Goal: Information Seeking & Learning: Learn about a topic

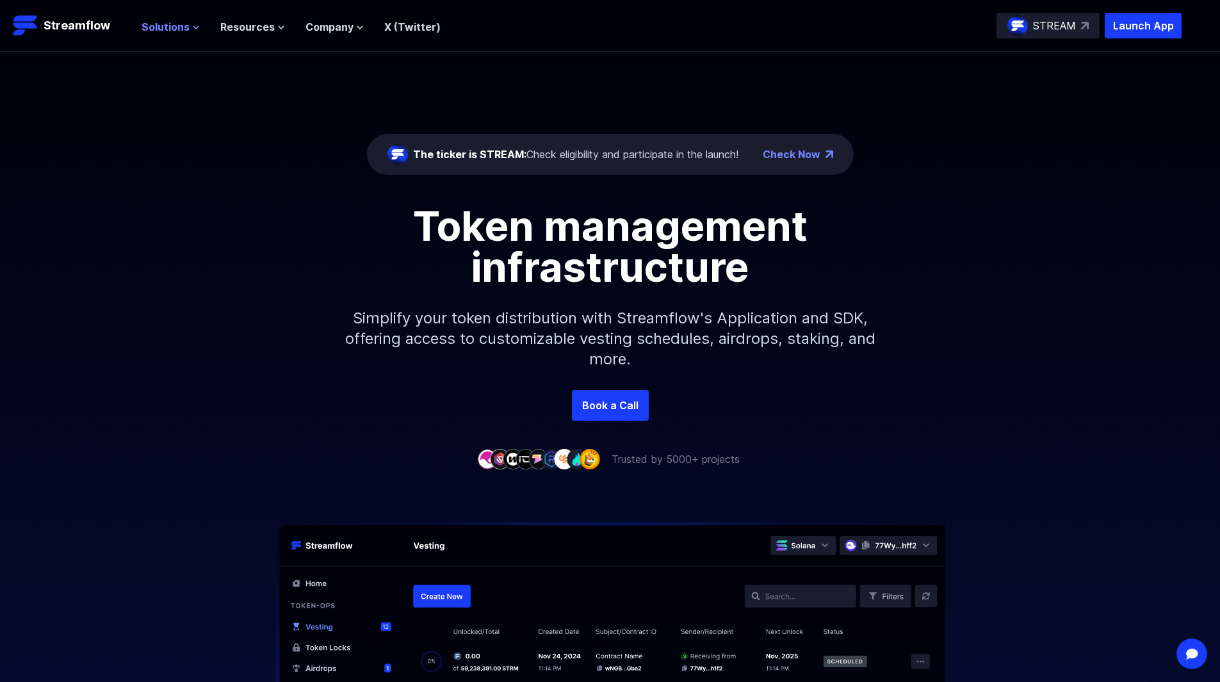
click at [186, 29] on span "Solutions" at bounding box center [166, 26] width 48 height 15
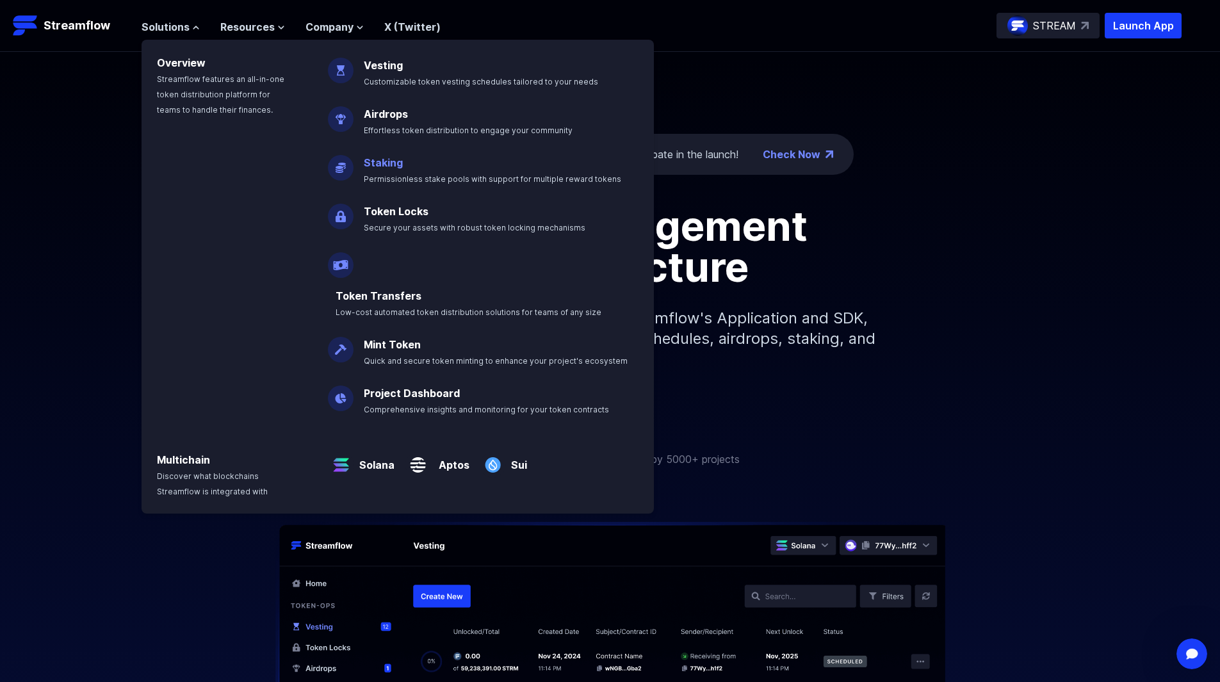
click at [378, 164] on link "Staking" at bounding box center [383, 162] width 39 height 13
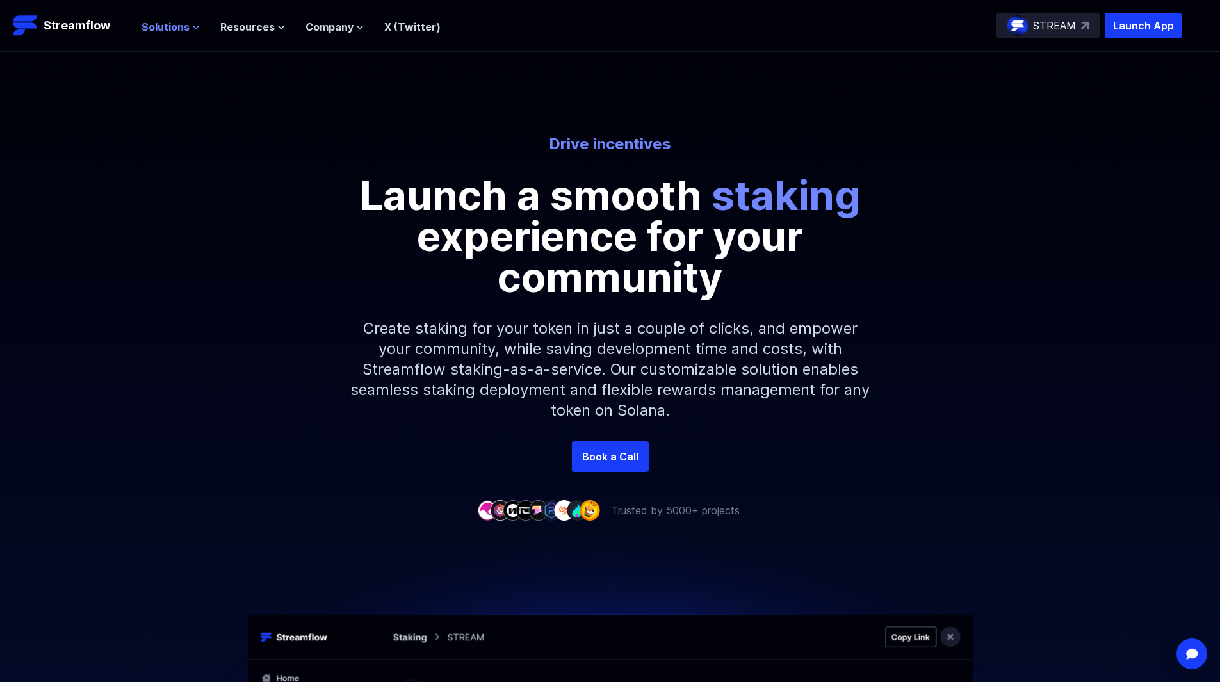
click at [174, 31] on span "Solutions" at bounding box center [166, 26] width 48 height 15
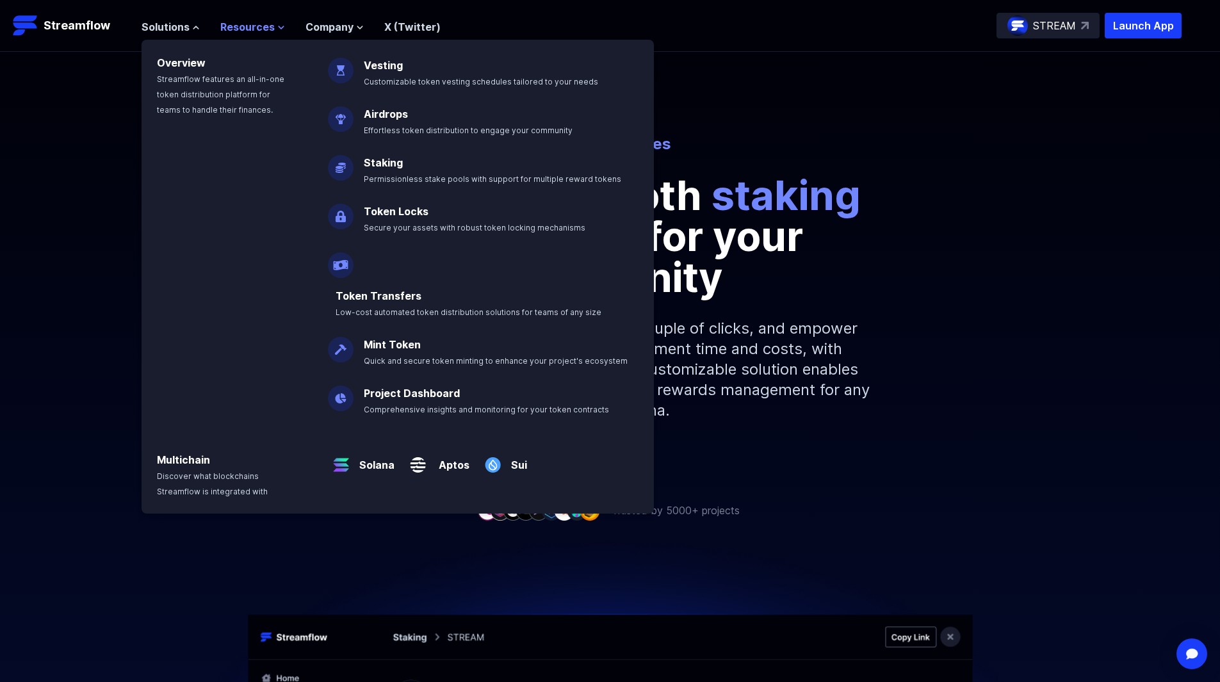
click at [225, 22] on span "Resources" at bounding box center [247, 26] width 54 height 15
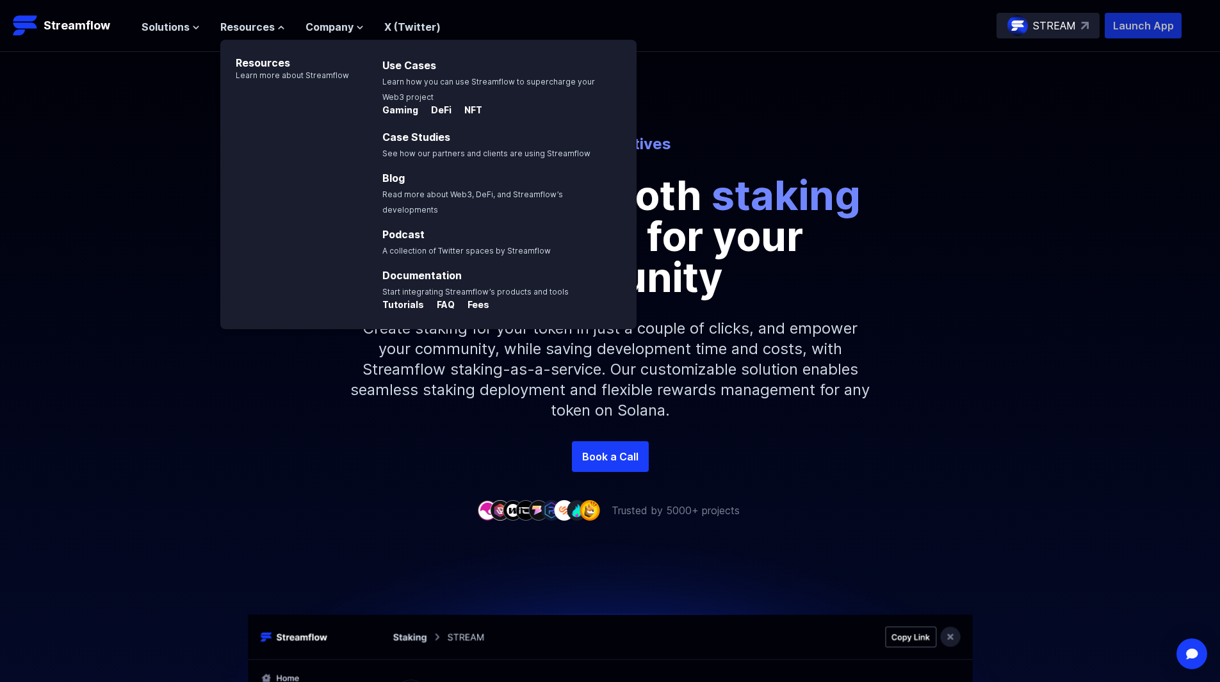
click at [1124, 35] on p "Launch App" at bounding box center [1143, 26] width 77 height 26
